Goal: Task Accomplishment & Management: Use online tool/utility

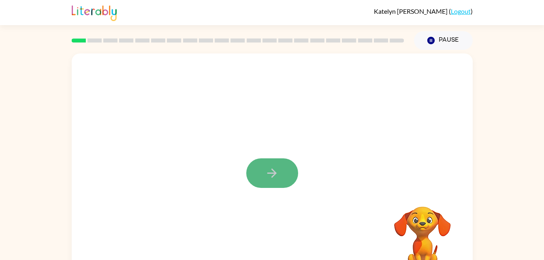
click at [263, 163] on button "button" at bounding box center [272, 173] width 52 height 30
click at [143, 155] on div at bounding box center [253, 154] width 346 height 29
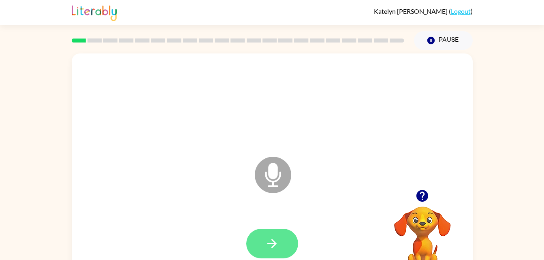
click at [284, 252] on button "button" at bounding box center [272, 244] width 52 height 30
click at [281, 244] on button "button" at bounding box center [272, 244] width 52 height 30
click at [288, 235] on button "button" at bounding box center [272, 244] width 52 height 30
click at [270, 169] on icon "Microphone The Microphone is here when it is your turn to talk" at bounding box center [314, 185] width 122 height 61
click at [271, 179] on icon at bounding box center [273, 175] width 36 height 36
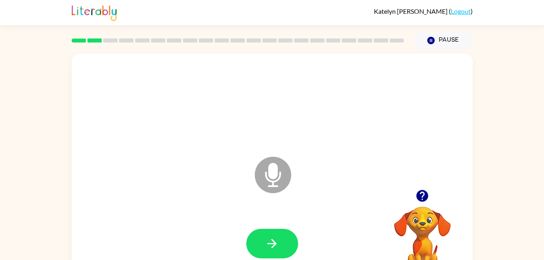
click at [274, 180] on icon at bounding box center [273, 175] width 36 height 36
click at [269, 248] on icon "button" at bounding box center [272, 244] width 14 height 14
click at [286, 237] on button "button" at bounding box center [272, 244] width 52 height 30
click at [443, 43] on button "Pause Pause" at bounding box center [443, 40] width 59 height 19
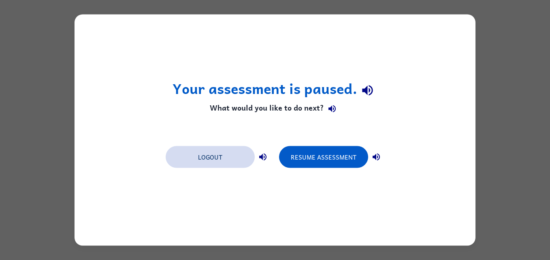
click at [218, 162] on button "Logout" at bounding box center [210, 157] width 89 height 22
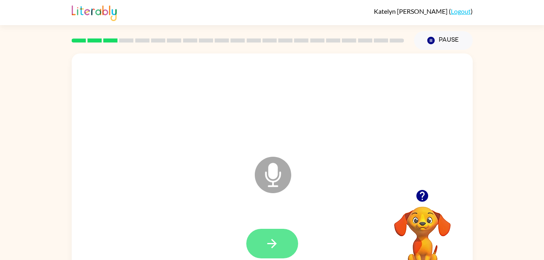
click at [278, 234] on button "button" at bounding box center [272, 244] width 52 height 30
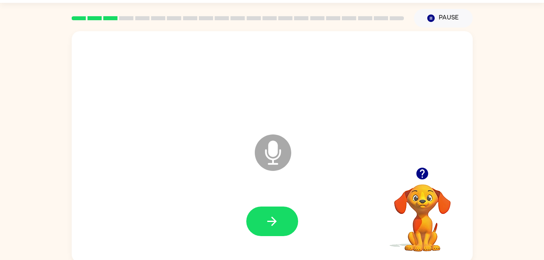
scroll to position [25, 0]
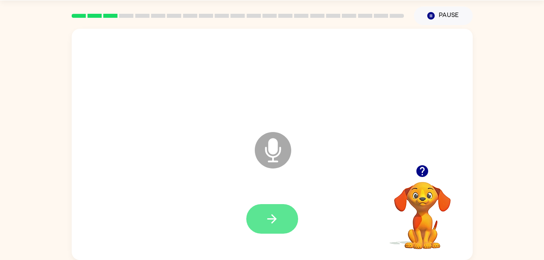
click at [275, 226] on button "button" at bounding box center [272, 219] width 52 height 30
click at [278, 219] on icon "button" at bounding box center [272, 219] width 14 height 14
click at [257, 227] on button "button" at bounding box center [272, 219] width 52 height 30
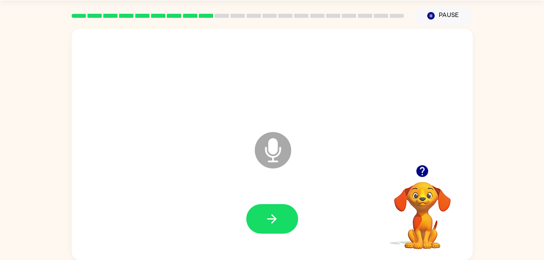
click at [265, 201] on div at bounding box center [272, 219] width 385 height 66
click at [454, 13] on button "Pause Pause" at bounding box center [443, 15] width 59 height 19
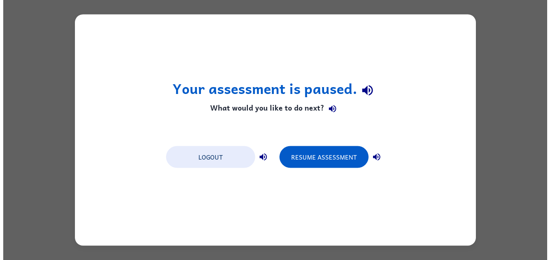
scroll to position [0, 0]
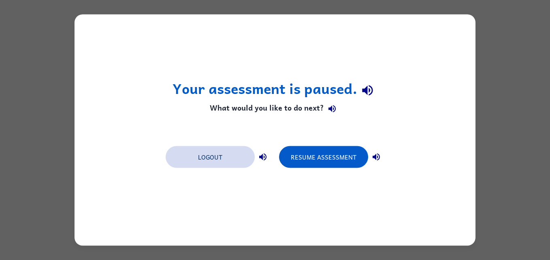
click at [212, 161] on button "Logout" at bounding box center [210, 157] width 89 height 22
